Goal: Information Seeking & Learning: Learn about a topic

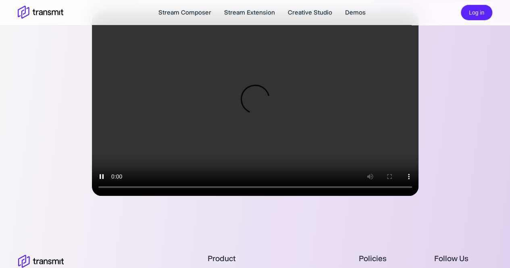
scroll to position [81, 0]
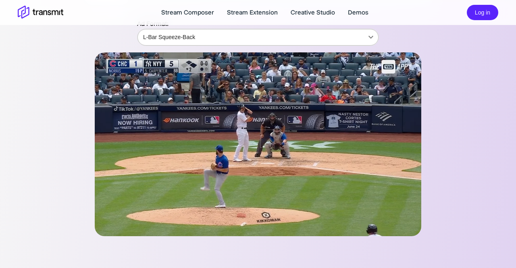
click at [156, 40] on body "Stream Composer Stream Extension Creative Studio Demos Log in Demos Live Sports…" at bounding box center [258, 53] width 516 height 268
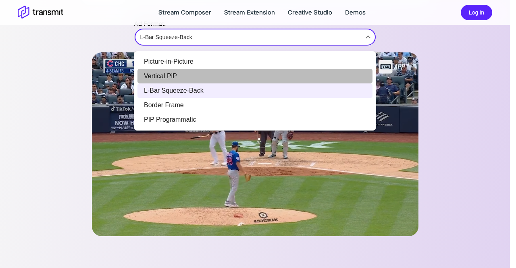
click at [162, 74] on li "Vertical PiP" at bounding box center [254, 76] width 235 height 15
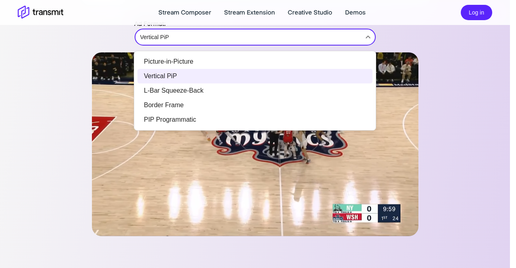
click at [181, 38] on body "Stream Composer Stream Extension Creative Studio Demos Log in Demos Live Sports…" at bounding box center [258, 53] width 516 height 268
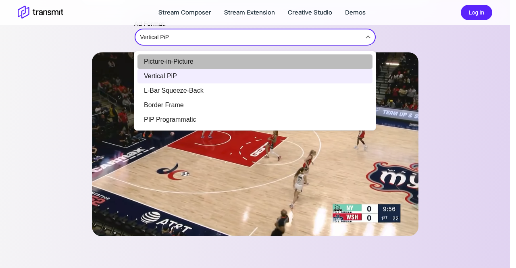
click at [183, 59] on li "Picture-in-Picture" at bounding box center [254, 61] width 235 height 15
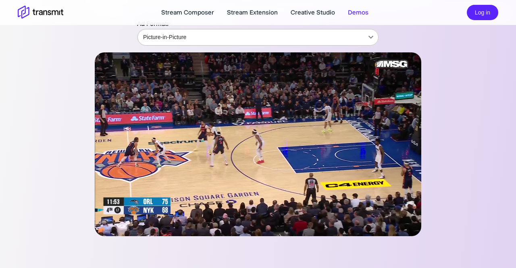
click at [262, 30] on body "Stream Composer Stream Extension Creative Studio Demos Log in Demos Live Sports…" at bounding box center [258, 53] width 516 height 268
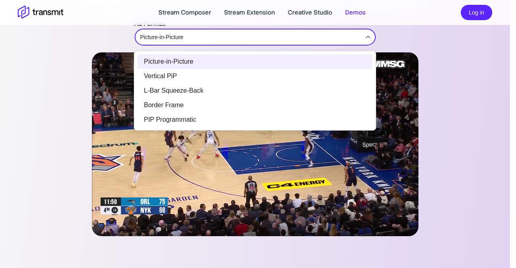
click at [186, 120] on li "PIP Programmatic" at bounding box center [254, 119] width 235 height 15
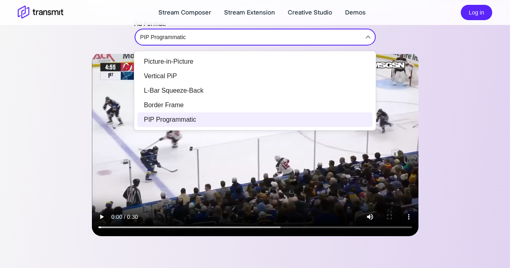
click at [163, 37] on body "Stream Composer Stream Extension Creative Studio Demos Log in Demos Live Sports…" at bounding box center [258, 53] width 516 height 268
click at [175, 85] on li "L-Bar Squeeze-Back" at bounding box center [254, 90] width 235 height 15
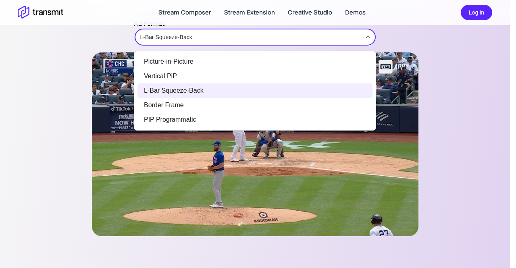
click at [187, 41] on body "Stream Composer Stream Extension Creative Studio Demos Log in Demos Live Sports…" at bounding box center [258, 53] width 516 height 268
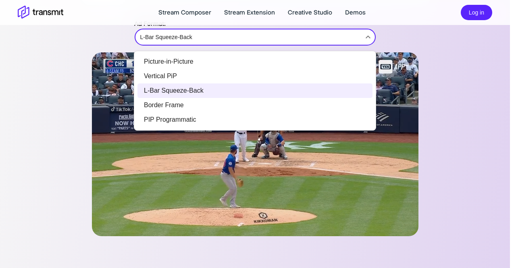
click at [167, 98] on li "Border Frame" at bounding box center [254, 105] width 235 height 15
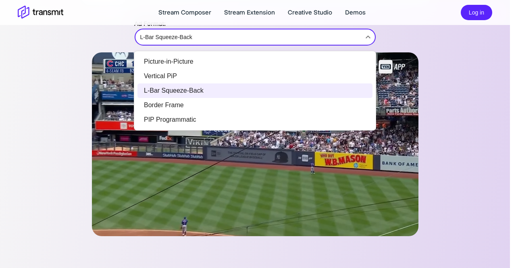
type input "Border Frame"
